Goal: Task Accomplishment & Management: Use online tool/utility

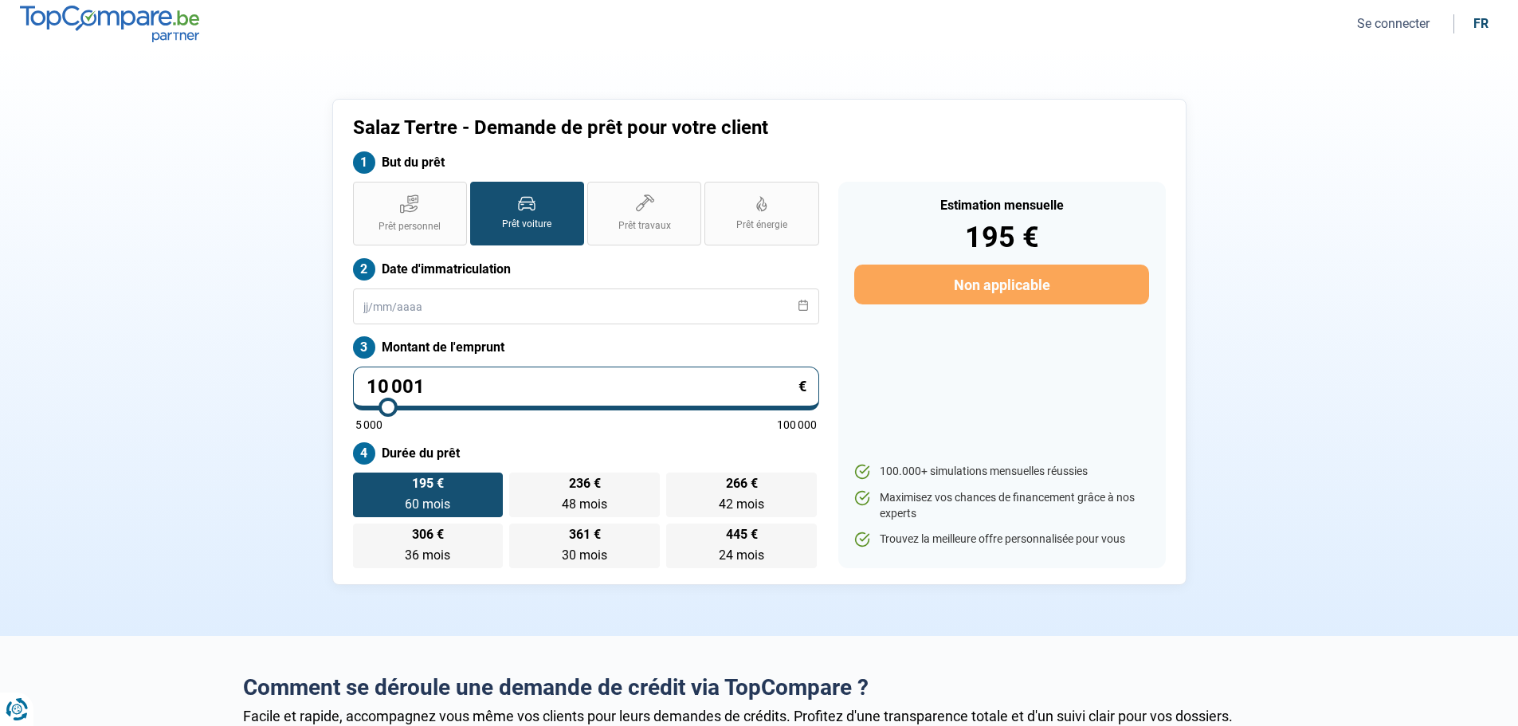
type input "10 750"
type input "10750"
type input "11 500"
type input "11500"
type input "12 750"
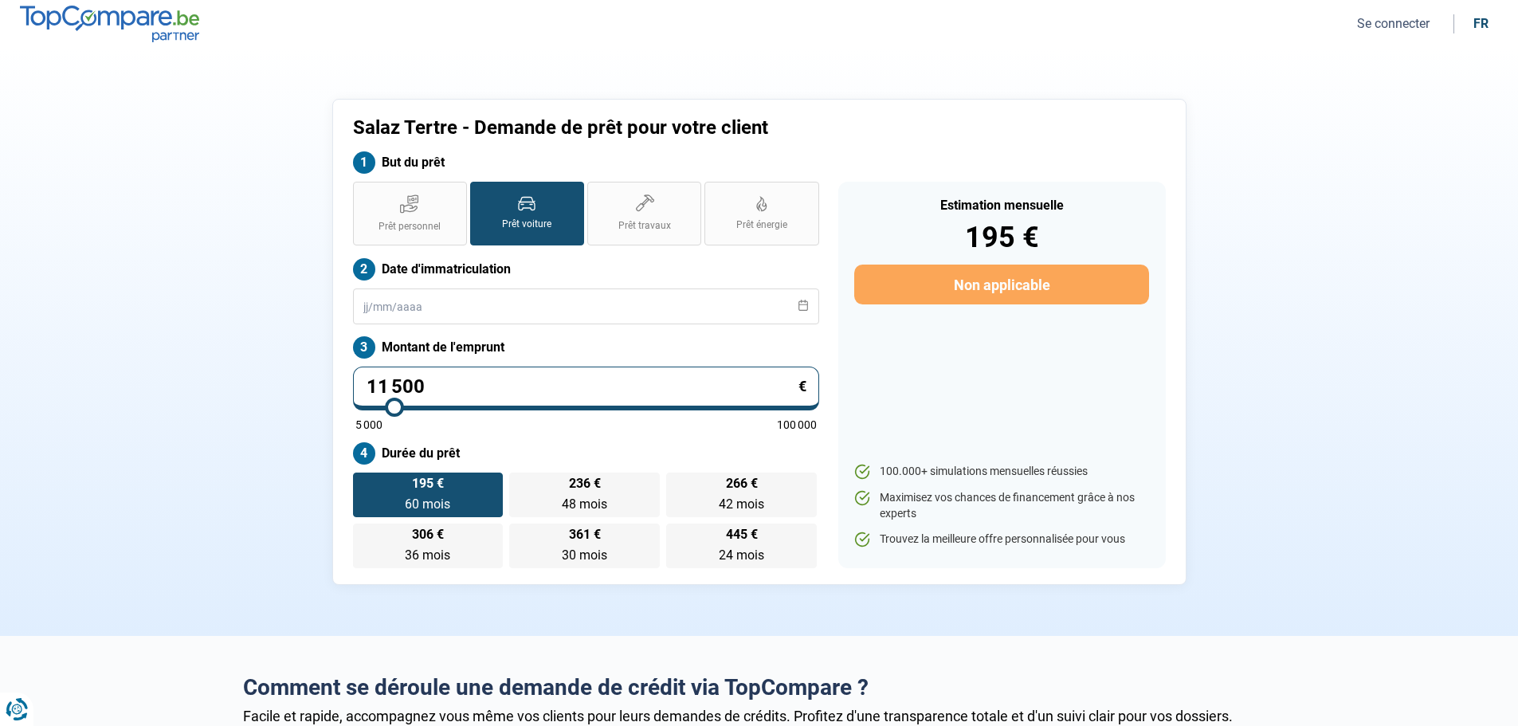
type input "12750"
type input "17 000"
type input "17000"
type input "25 000"
type input "25000"
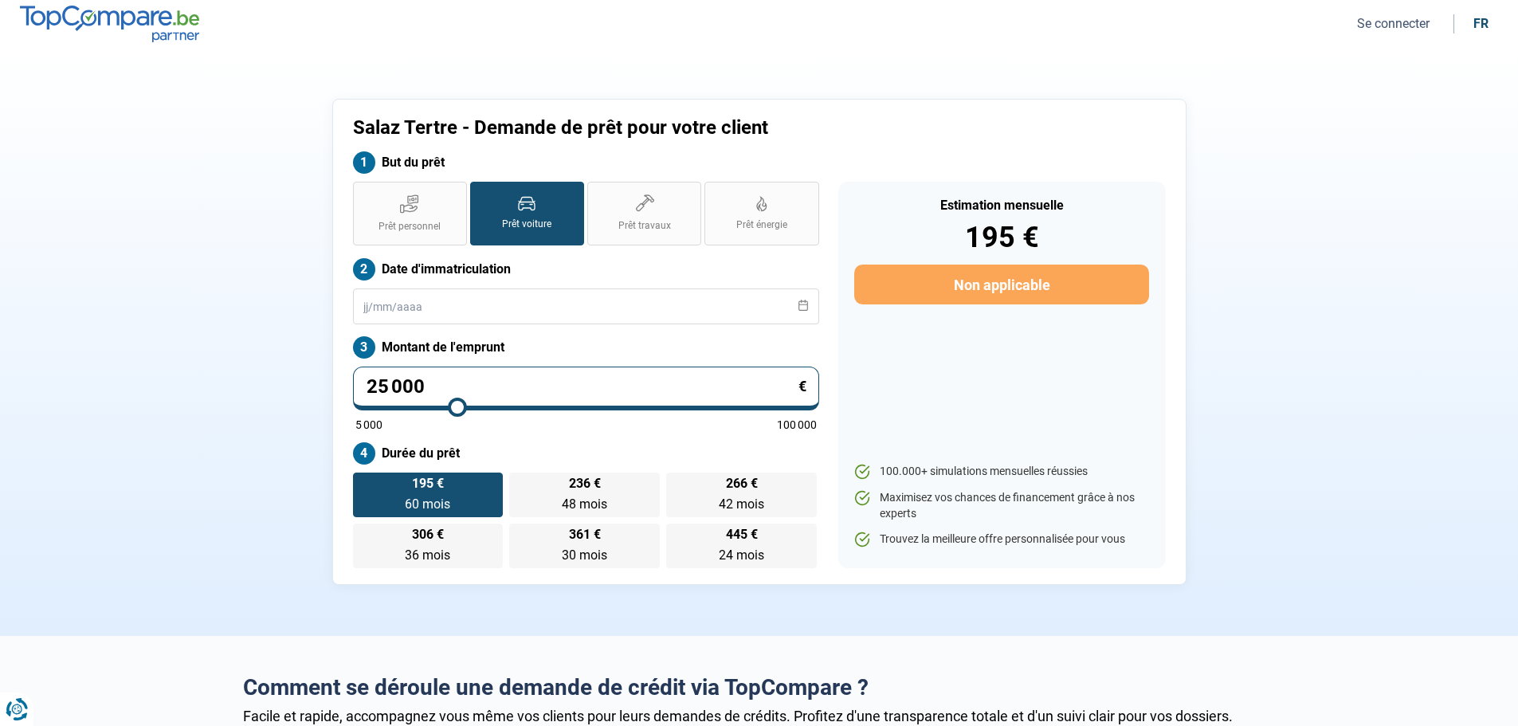
type input "38 000"
type input "38000"
type input "53 750"
type input "53750"
type input "71 250"
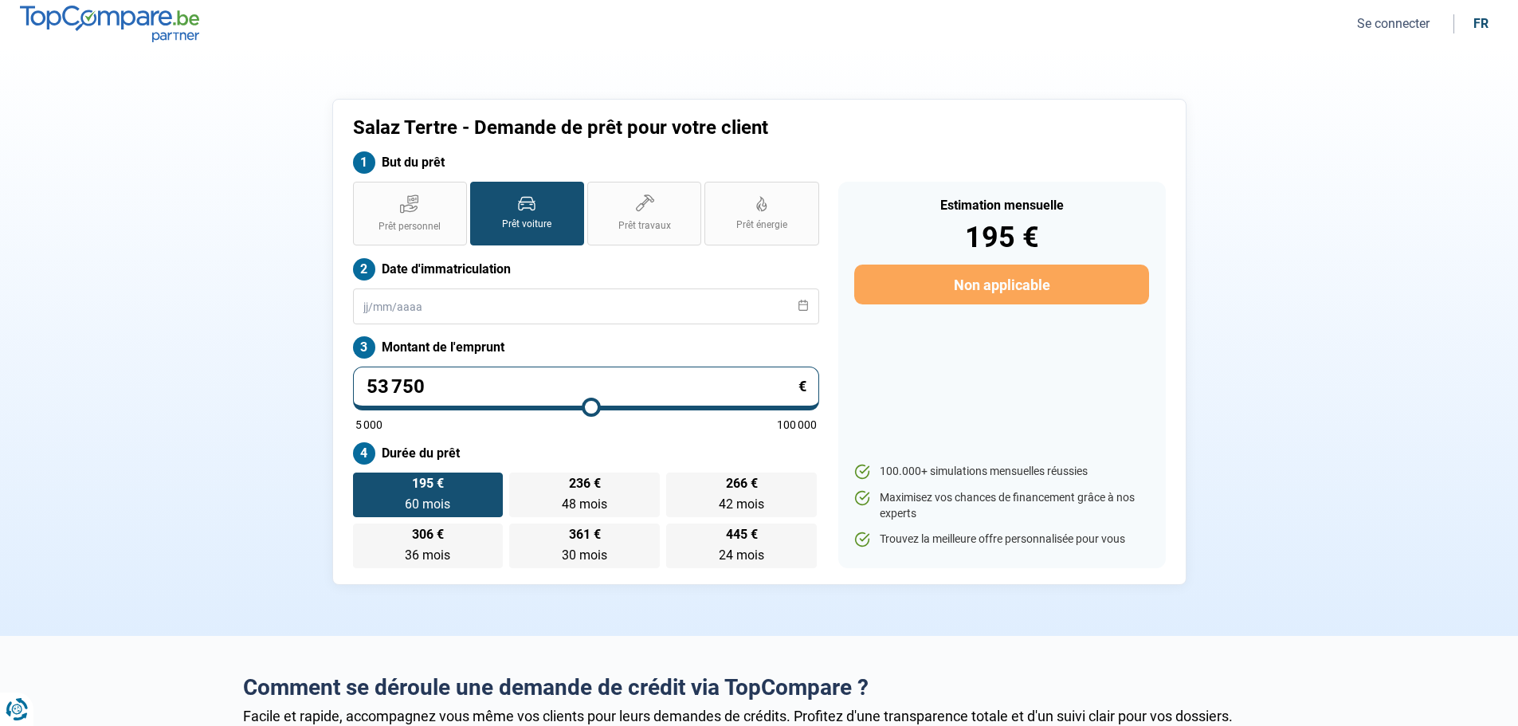
type input "71250"
type input "88 500"
type input "88500"
type input "100 000"
drag, startPoint x: 390, startPoint y: 406, endPoint x: 959, endPoint y: 423, distance: 569.1
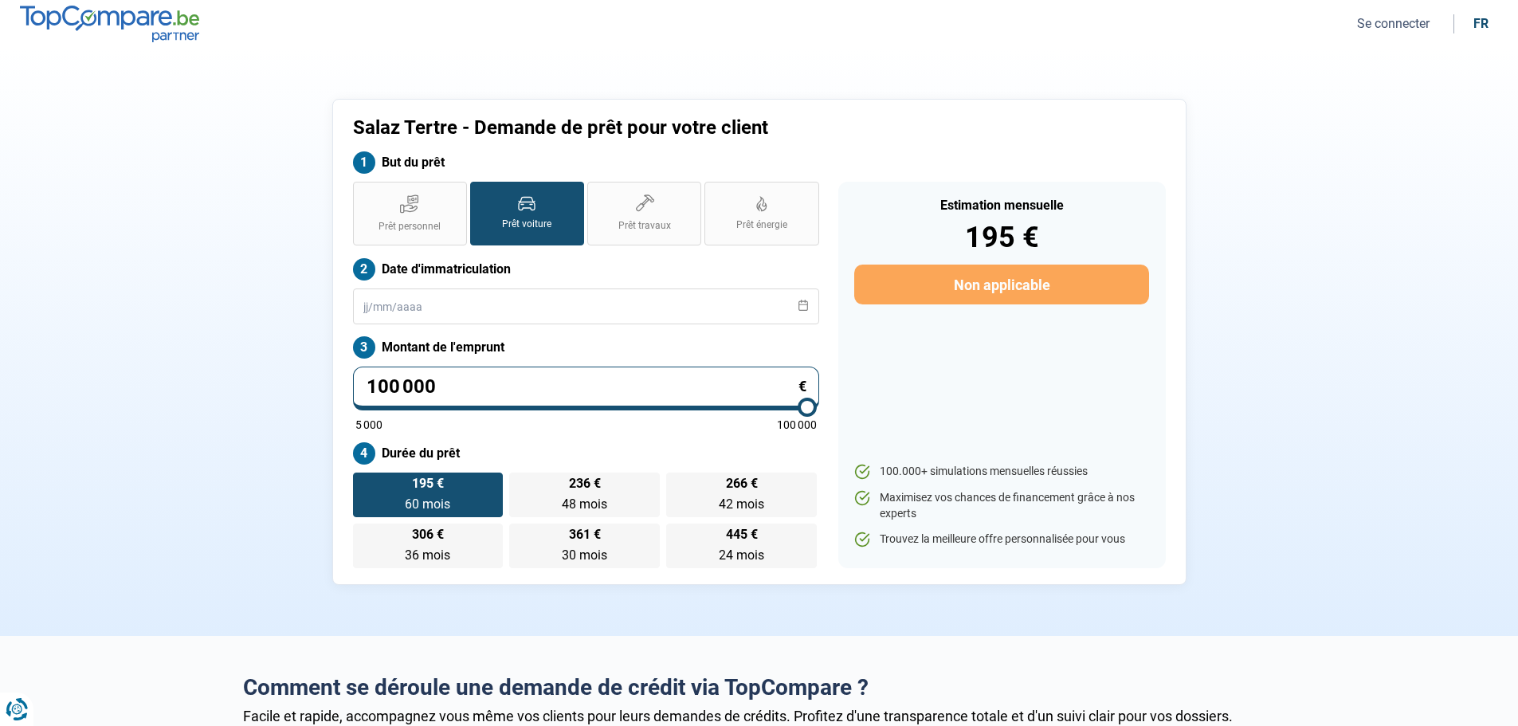
type input "100000"
click at [817, 409] on input "range" at bounding box center [585, 407] width 461 height 3
click at [388, 197] on label "Prêt personnel" at bounding box center [410, 214] width 114 height 64
click at [363, 192] on input "Prêt personnel" at bounding box center [358, 187] width 10 height 10
radio input "true"
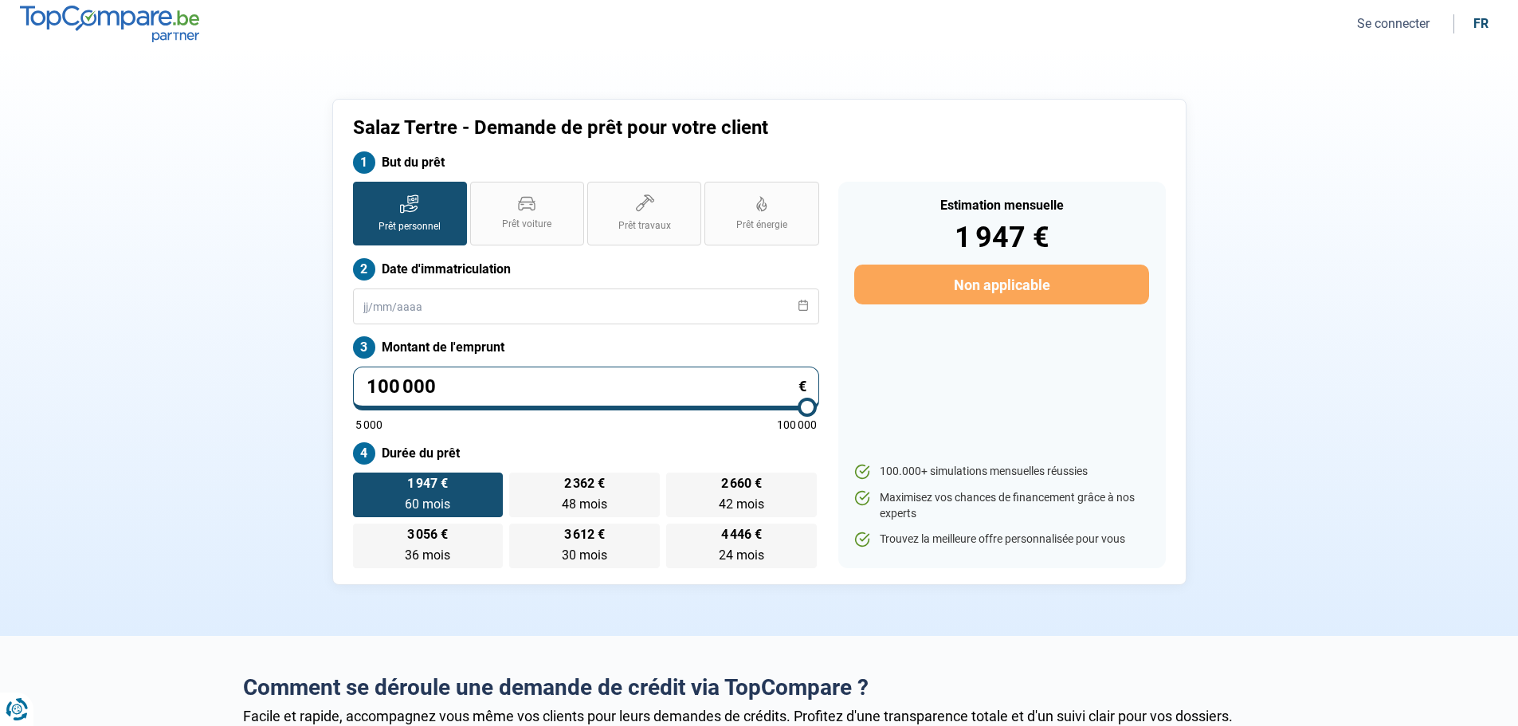
radio input "false"
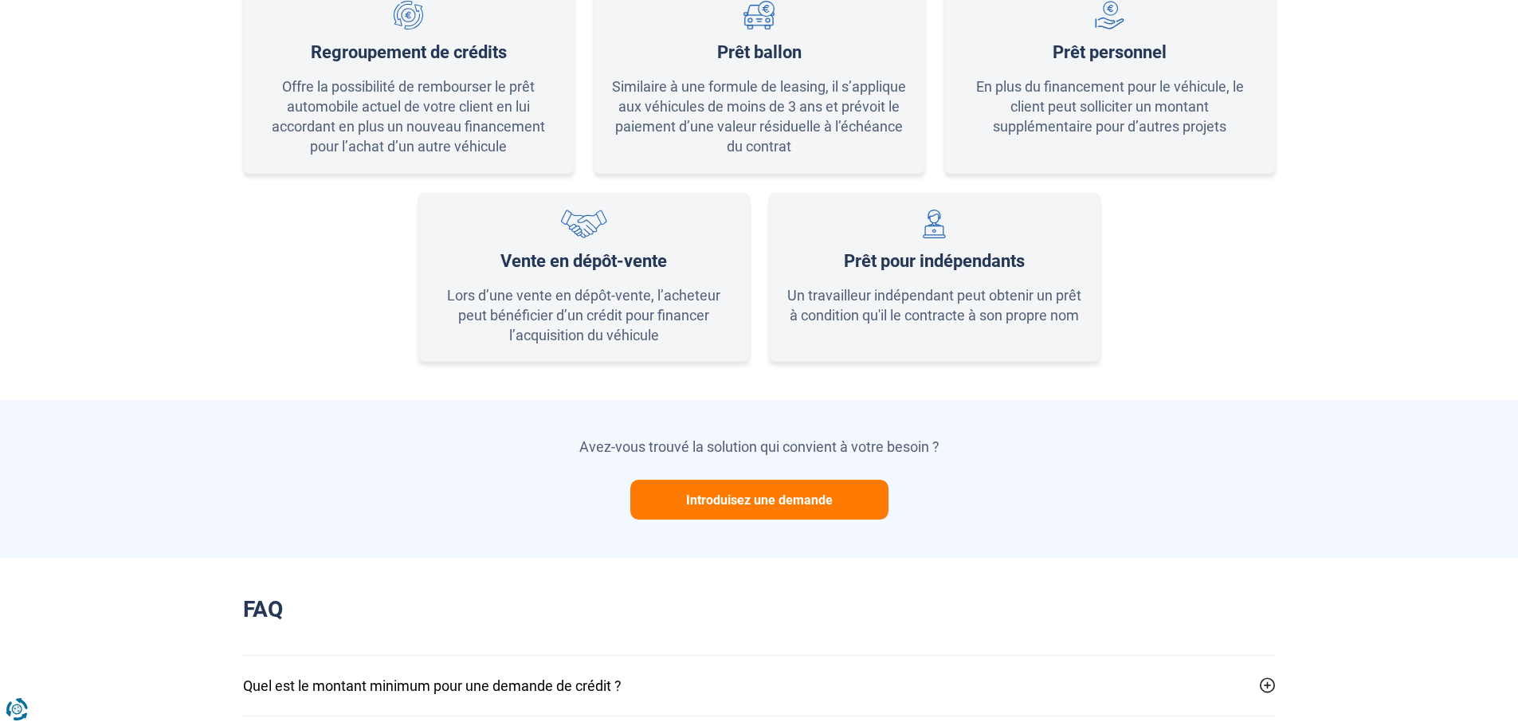
scroll to position [1115, 0]
